Goal: Navigation & Orientation: Find specific page/section

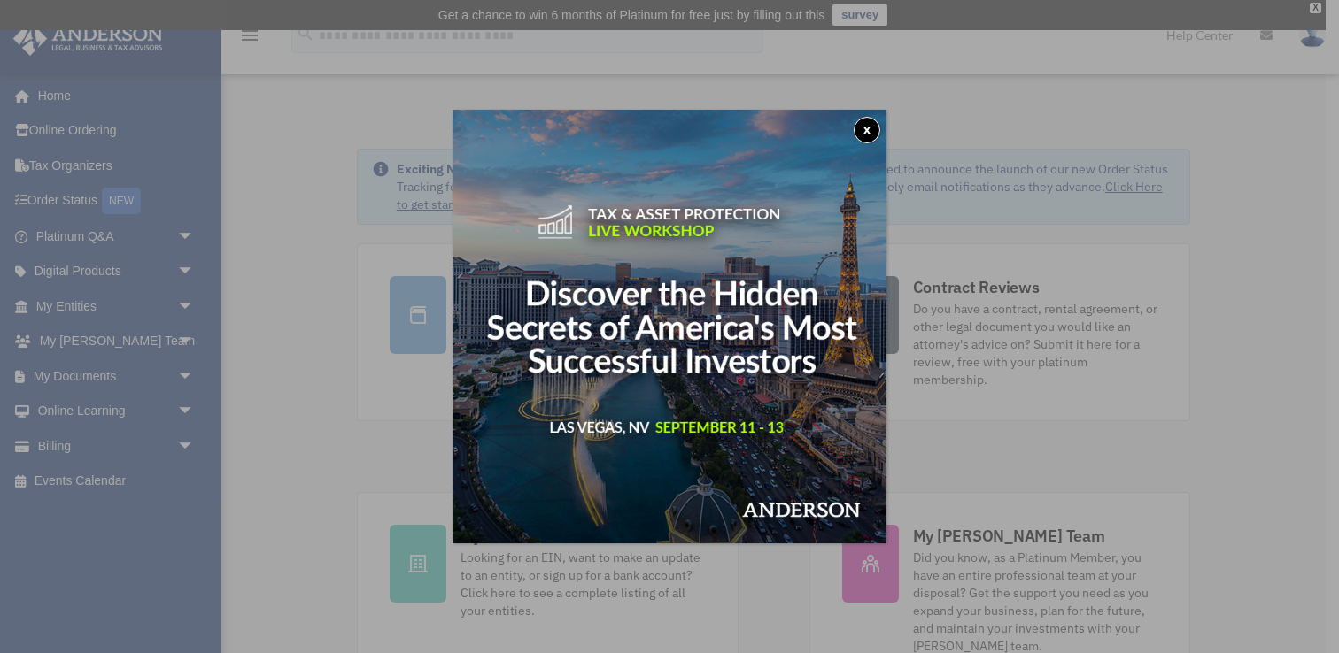
click at [871, 128] on button "x" at bounding box center [866, 130] width 27 height 27
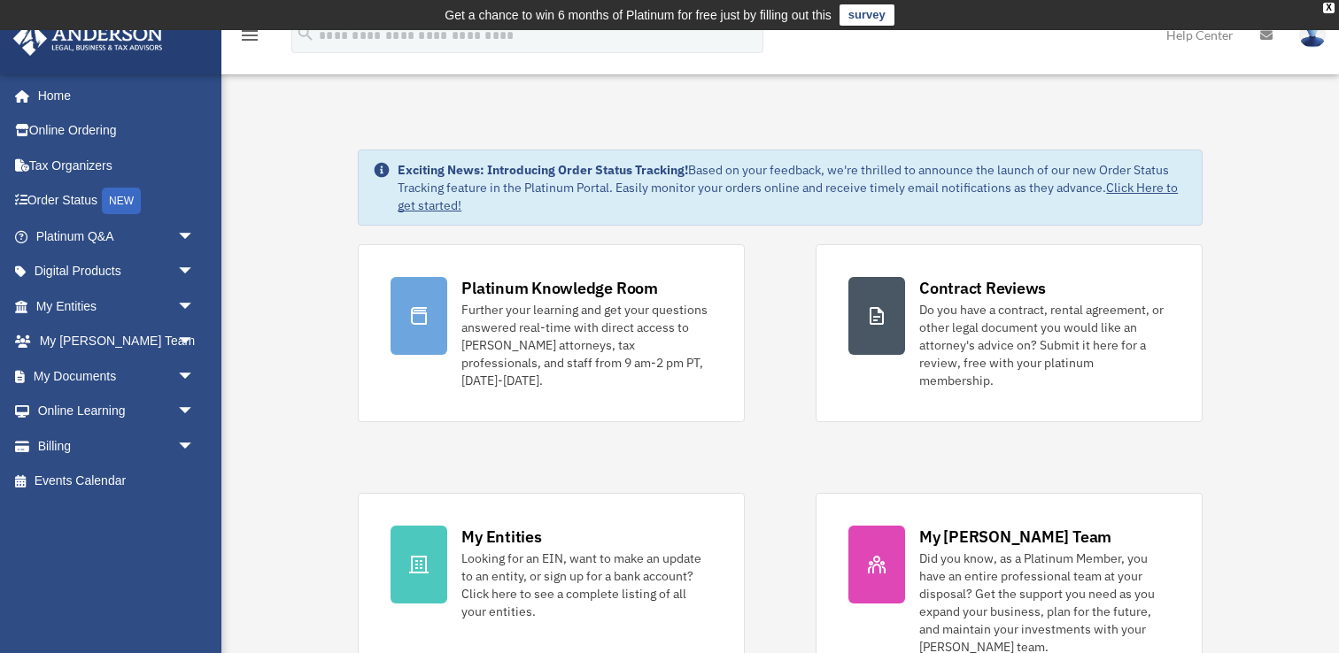
click at [1334, 7] on td "Get a chance to win 6 months of Platinum for free just by filling out this surv…" at bounding box center [669, 15] width 1339 height 30
click at [1330, 7] on div "X" at bounding box center [1329, 8] width 12 height 11
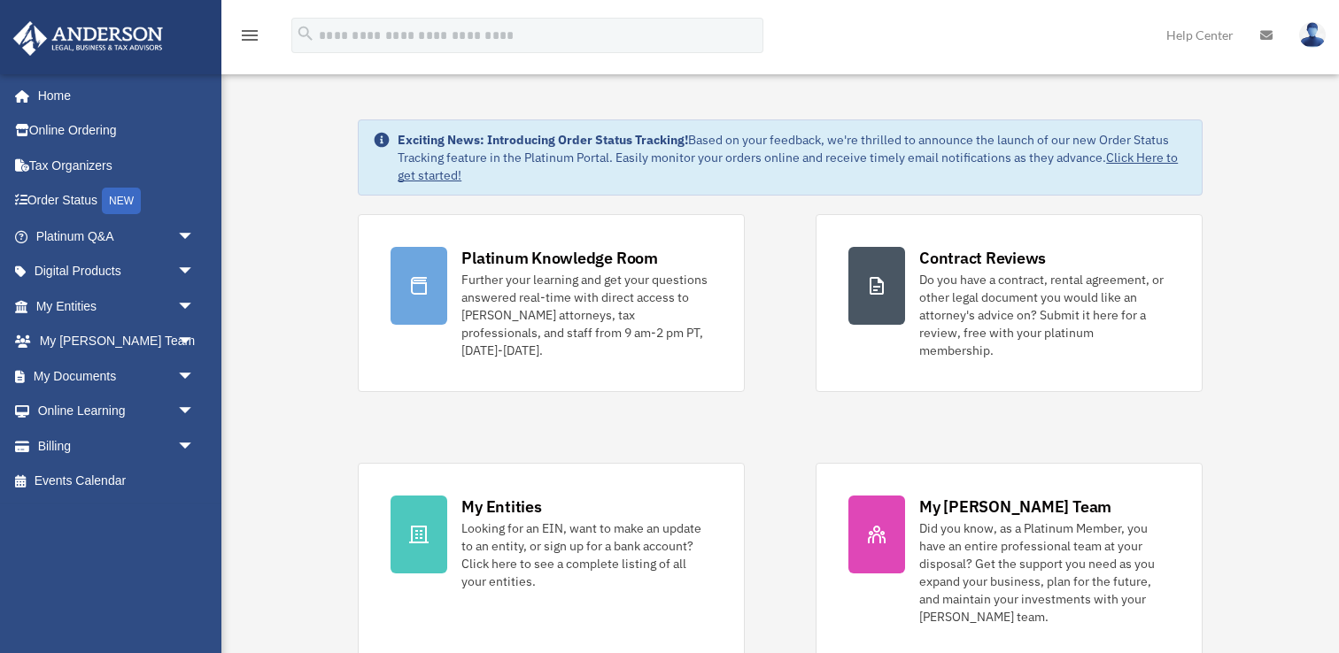
click at [1311, 28] on img at bounding box center [1312, 35] width 27 height 26
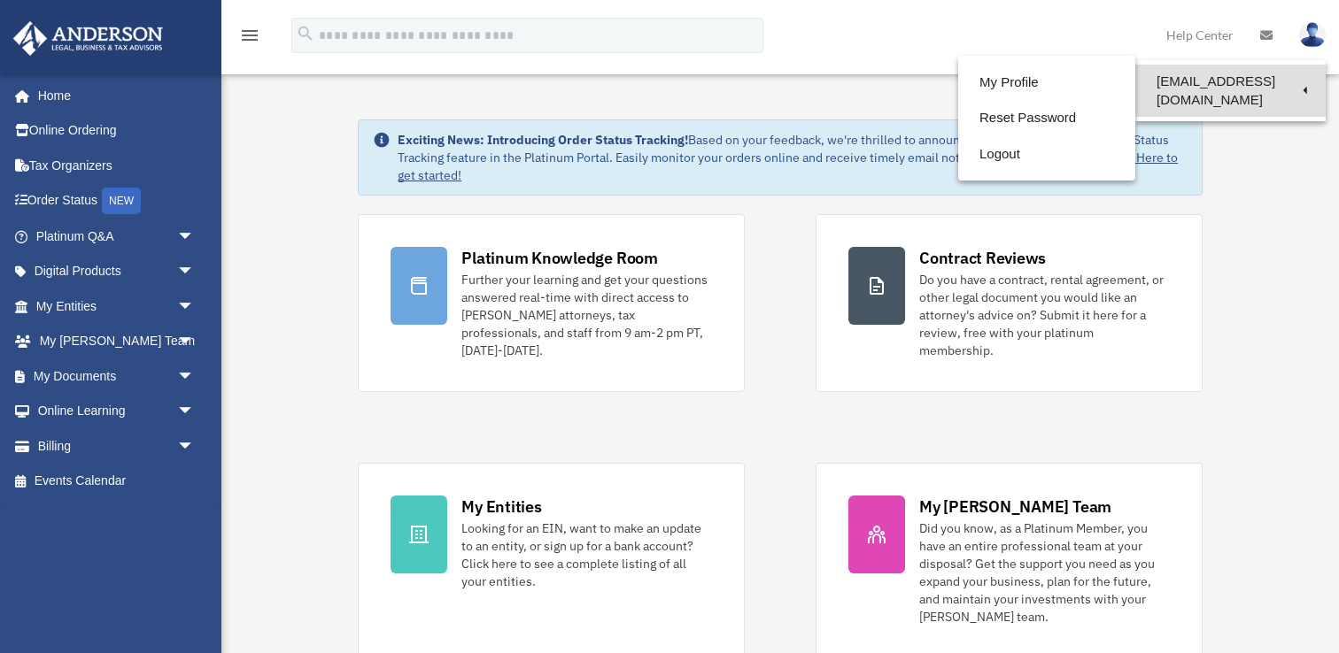
click at [1261, 74] on link "[EMAIL_ADDRESS][DOMAIN_NAME]" at bounding box center [1230, 91] width 190 height 52
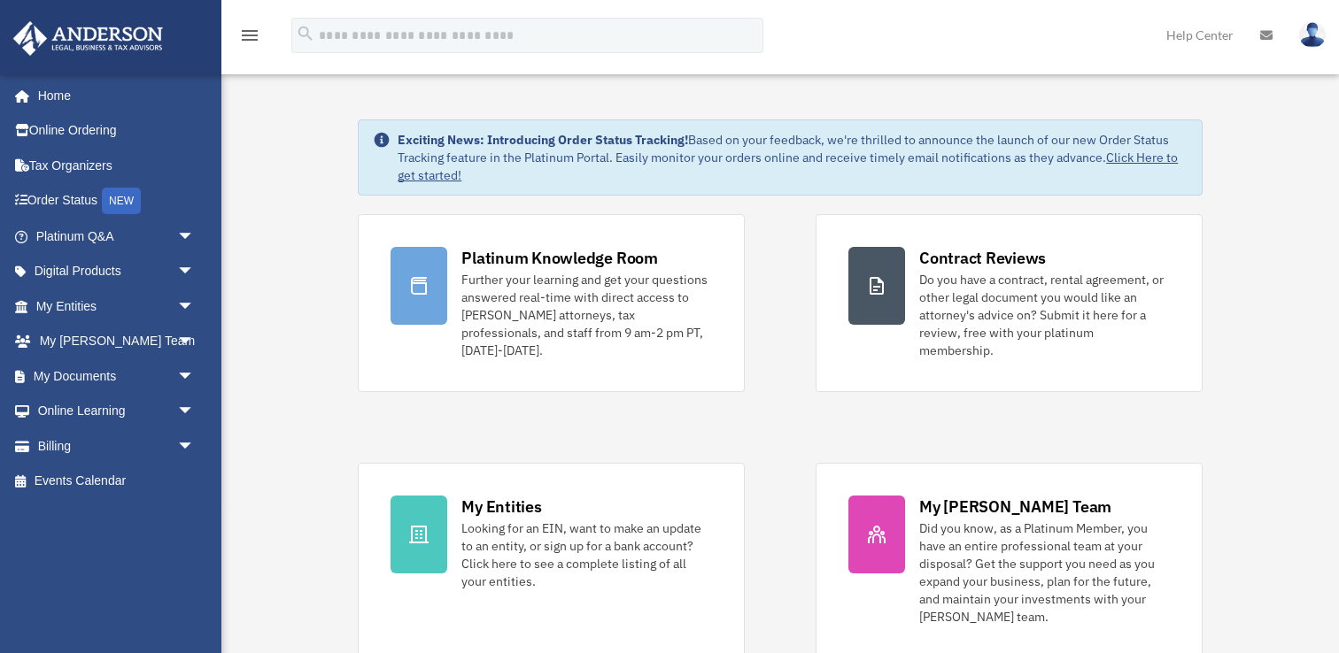
click at [1308, 28] on img at bounding box center [1312, 35] width 27 height 26
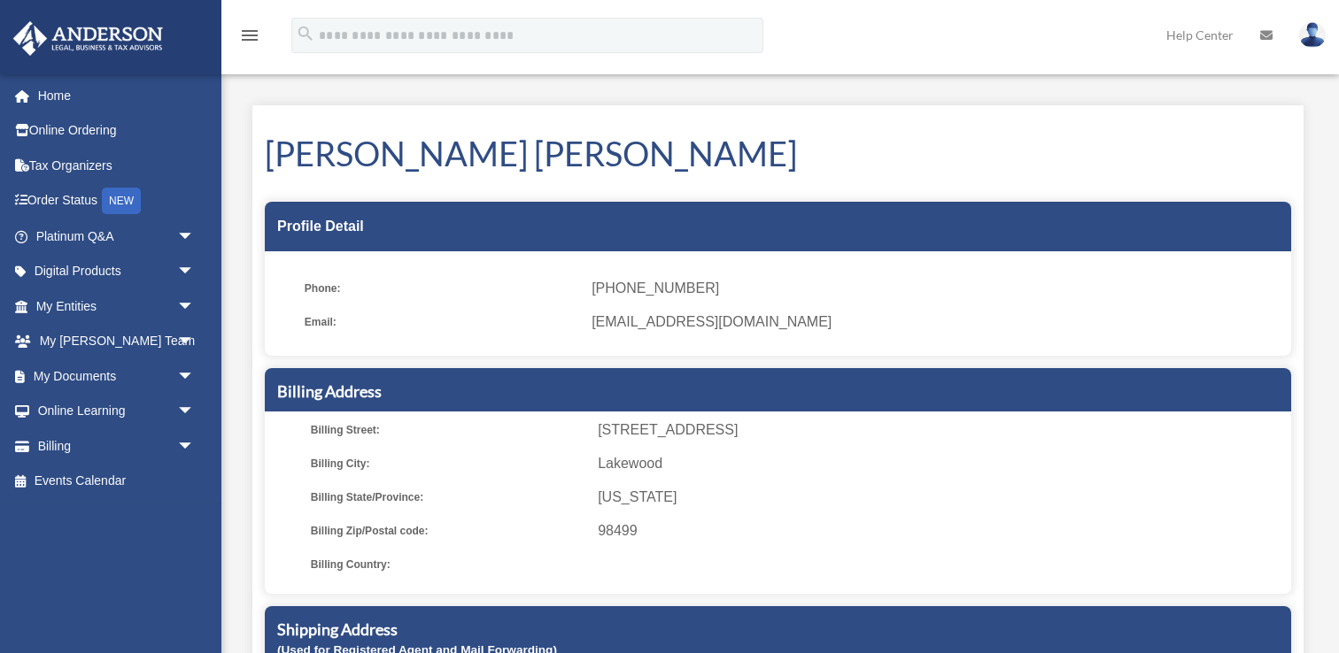
click at [248, 33] on icon "menu" at bounding box center [249, 35] width 21 height 21
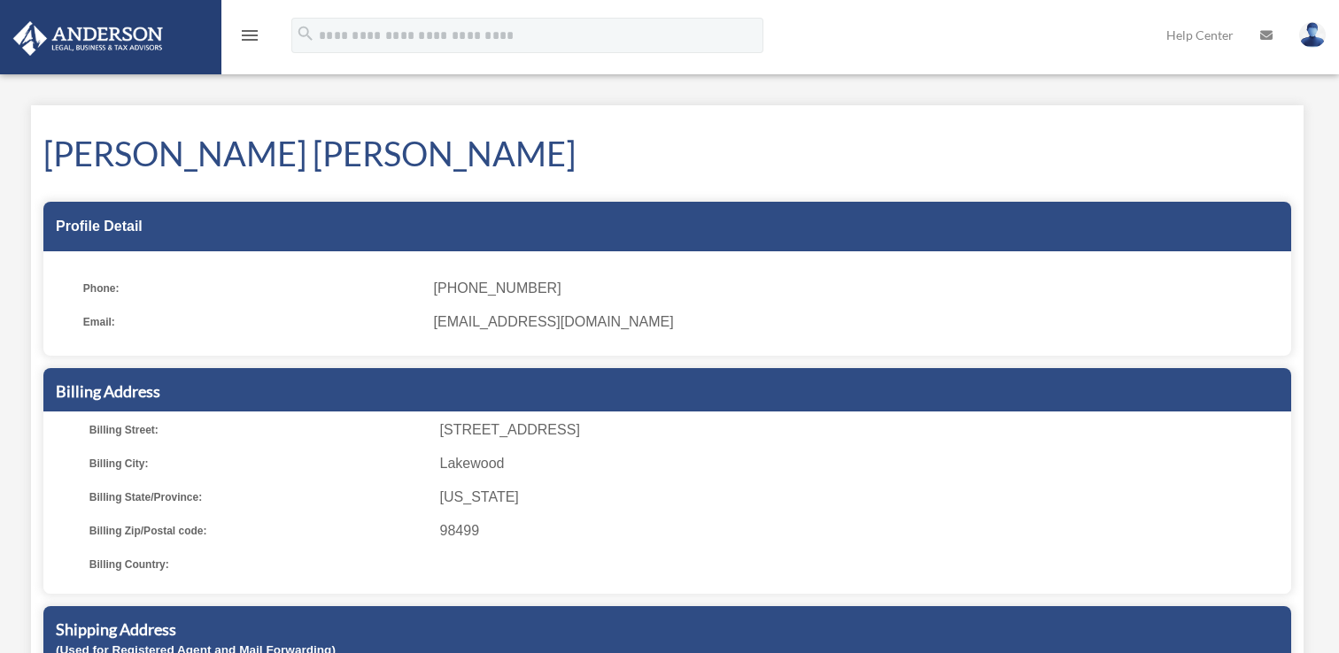
click at [257, 36] on icon "menu" at bounding box center [249, 35] width 21 height 21
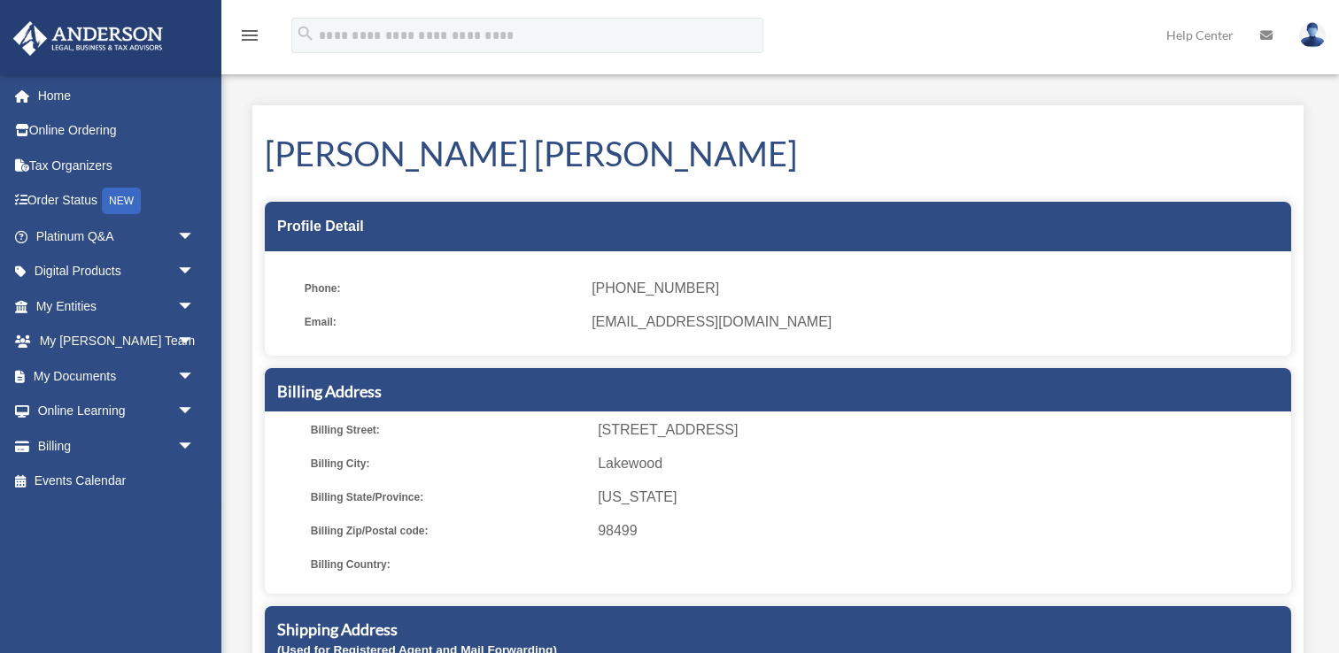
click at [1265, 35] on icon at bounding box center [1266, 35] width 12 height 12
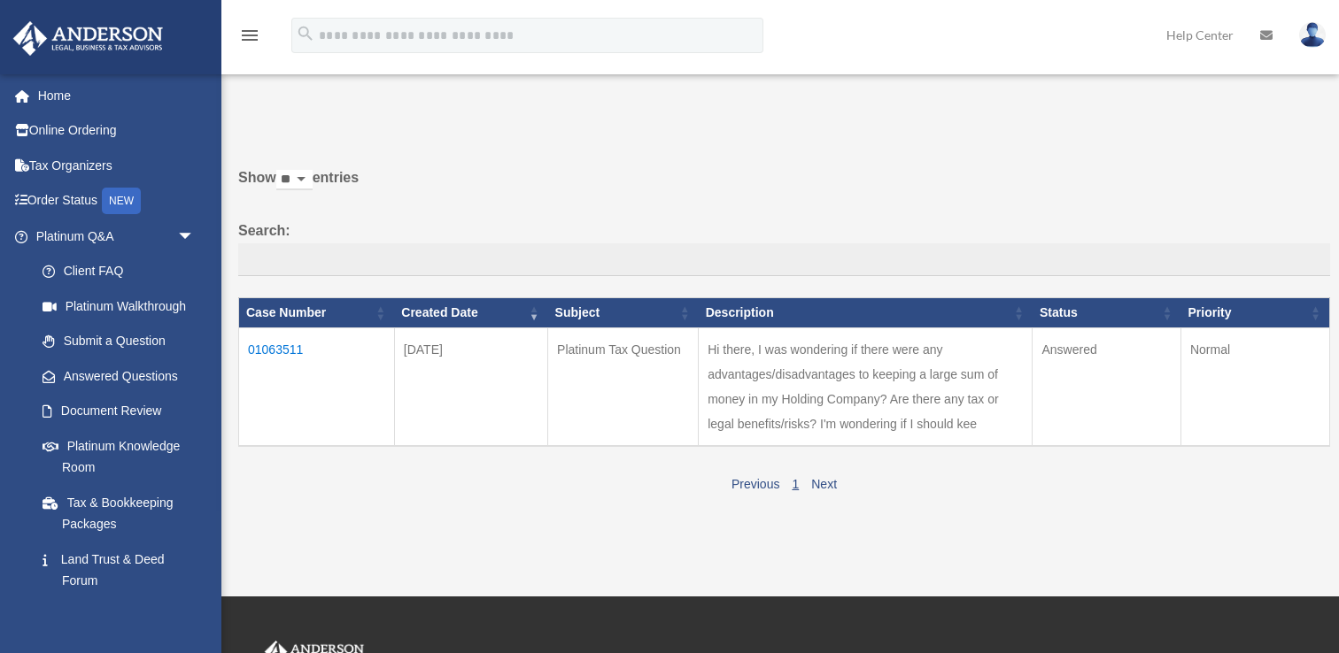
click at [1206, 46] on link "Help Center" at bounding box center [1200, 35] width 94 height 70
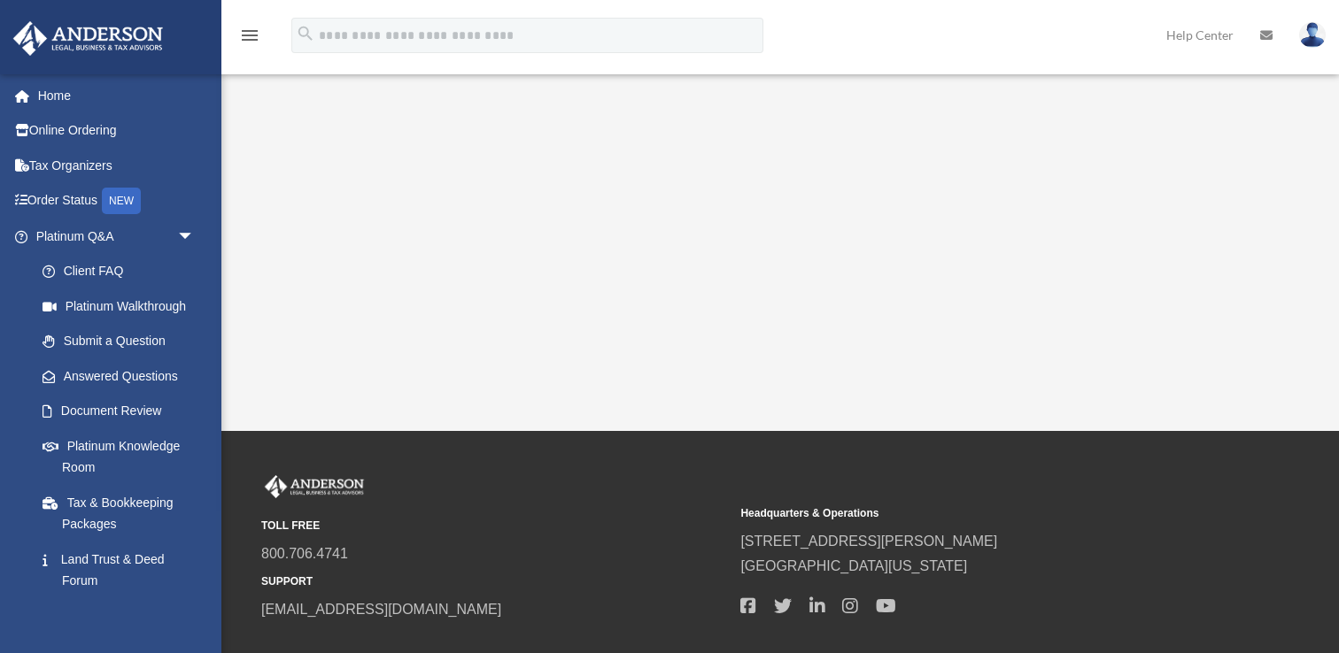
scroll to position [454, 0]
